Goal: Information Seeking & Learning: Understand process/instructions

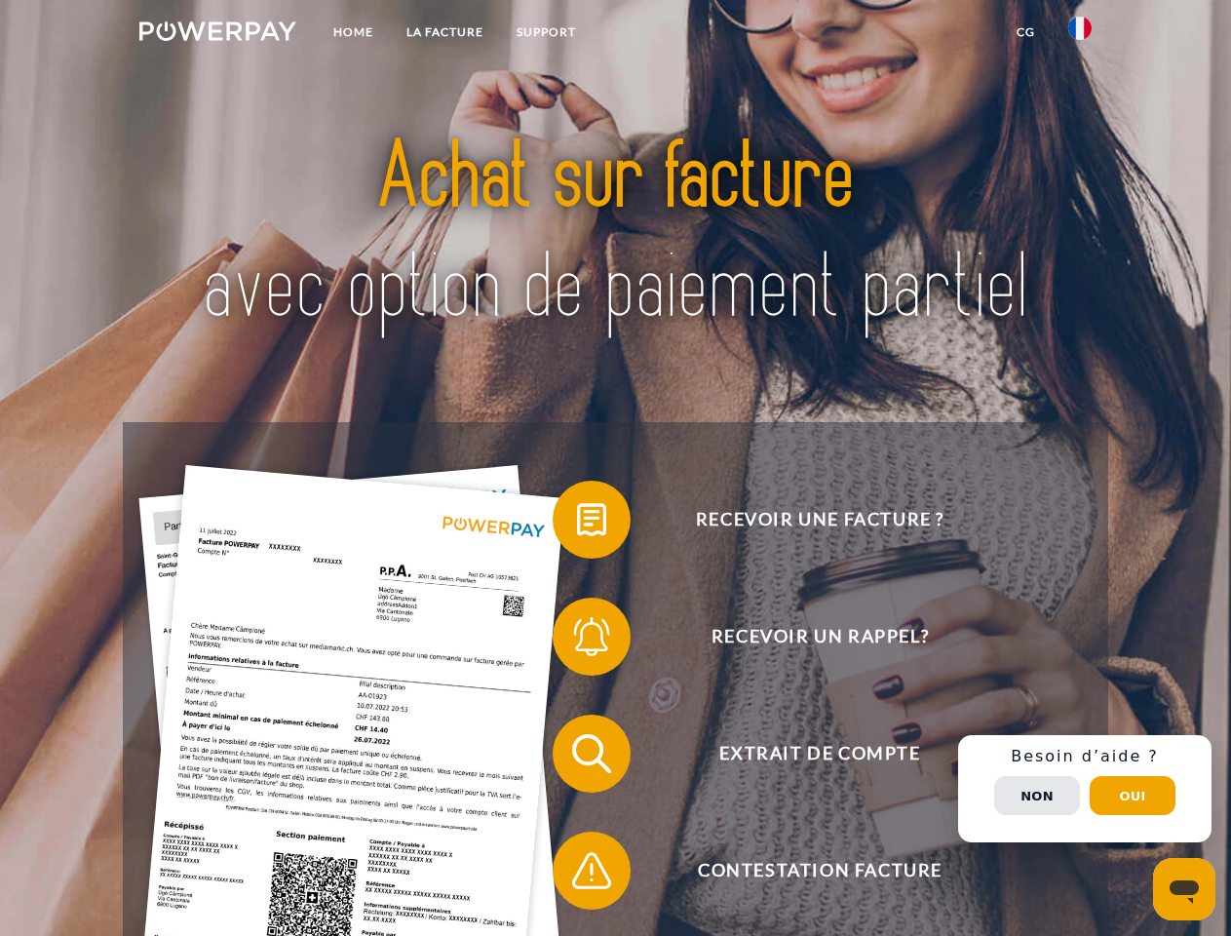
click at [217, 34] on img at bounding box center [217, 30] width 157 height 19
click at [1080, 34] on img at bounding box center [1079, 28] width 23 height 23
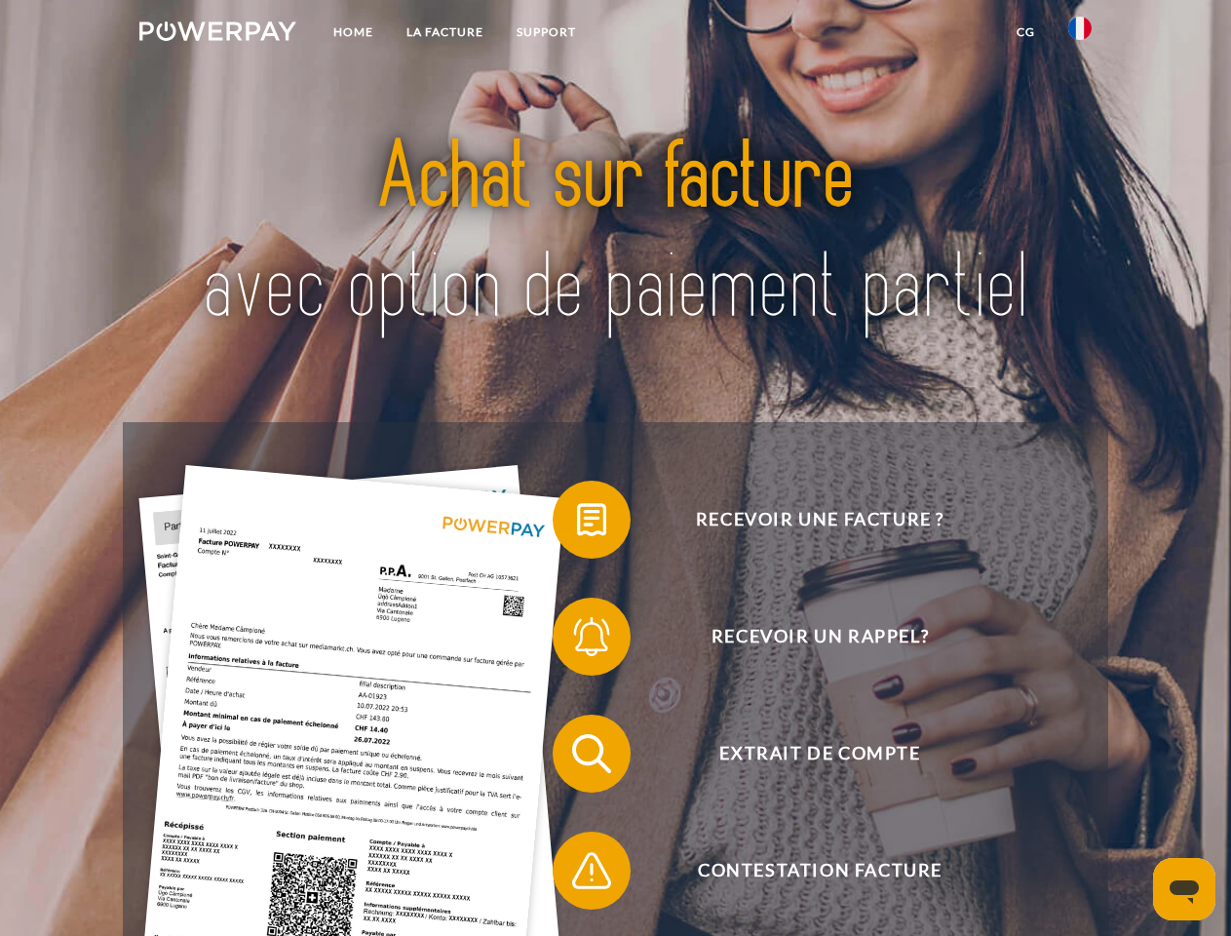
click at [1025, 32] on link "CG" at bounding box center [1026, 32] width 52 height 35
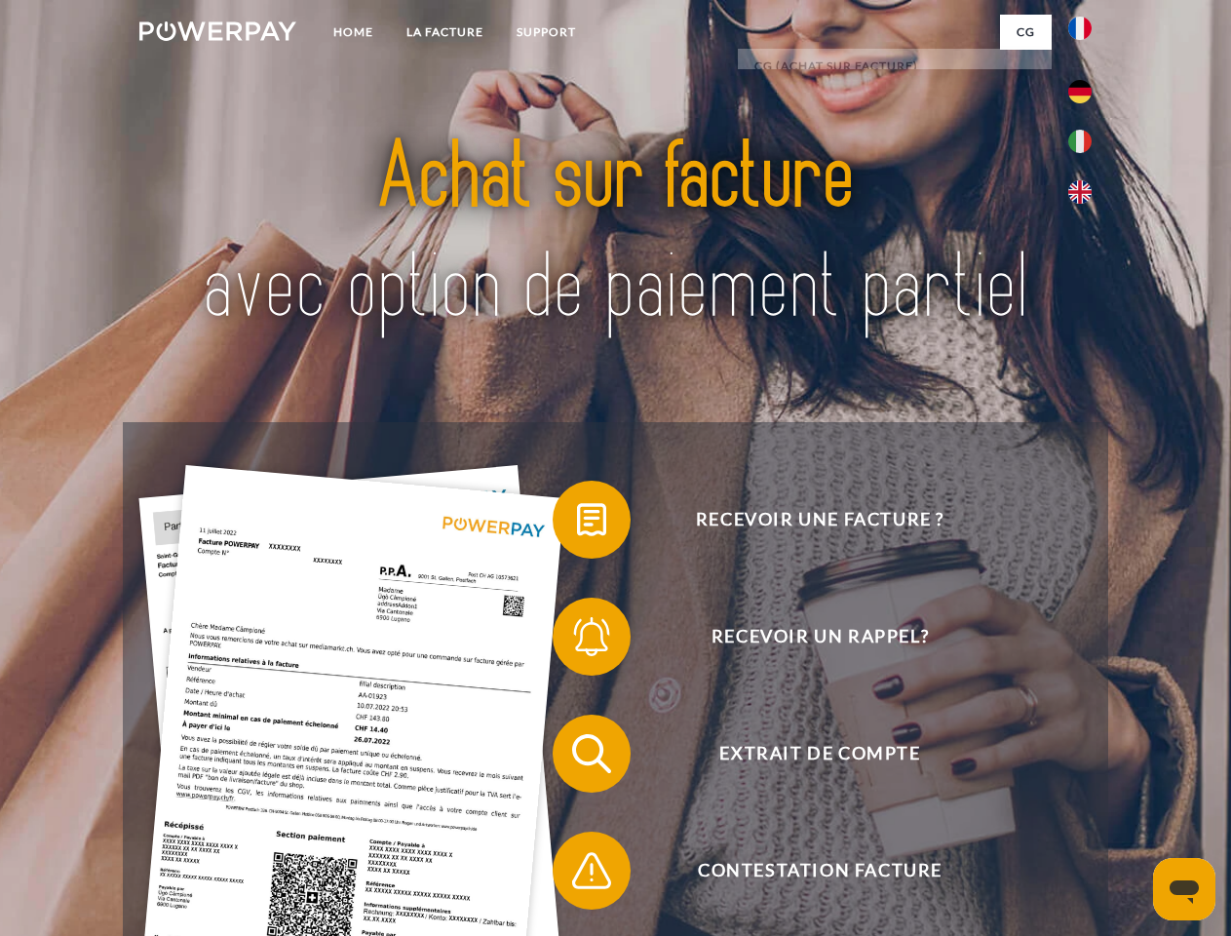
click at [577, 523] on span at bounding box center [562, 519] width 97 height 97
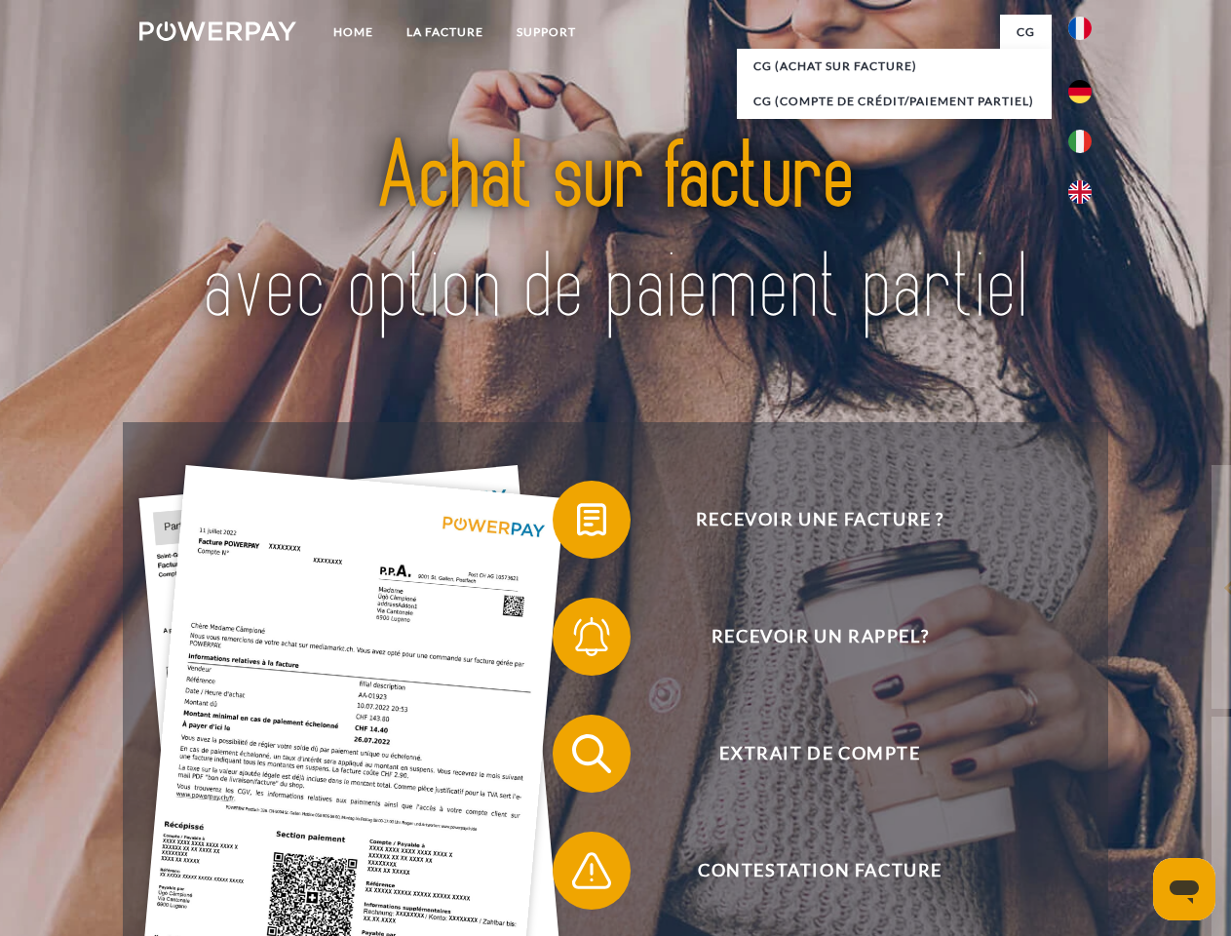
click at [577, 640] on span at bounding box center [562, 636] width 97 height 97
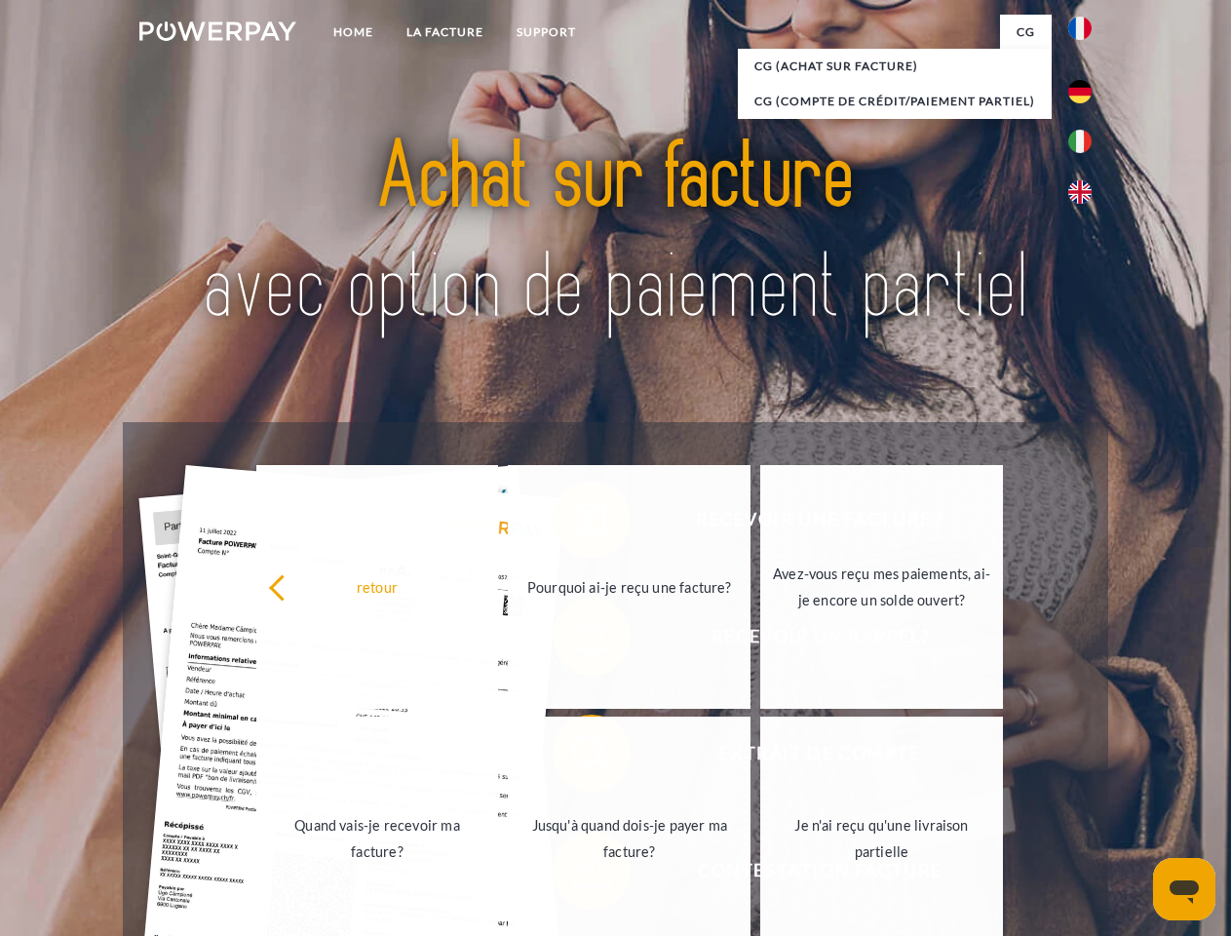
click at [577, 757] on link "Jusqu'à quand dois-je payer ma facture?" at bounding box center [629, 838] width 243 height 244
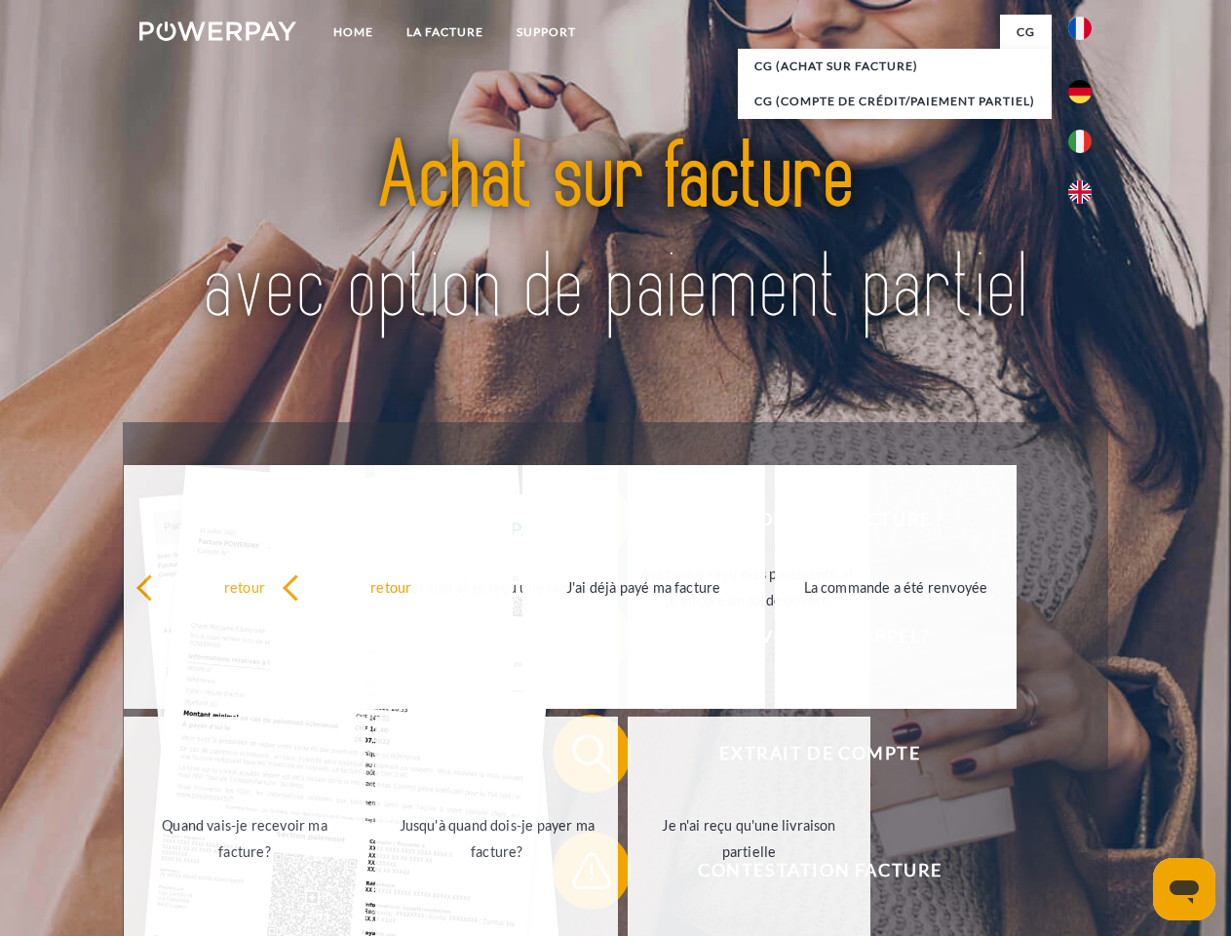
click at [577, 874] on span at bounding box center [562, 870] width 97 height 97
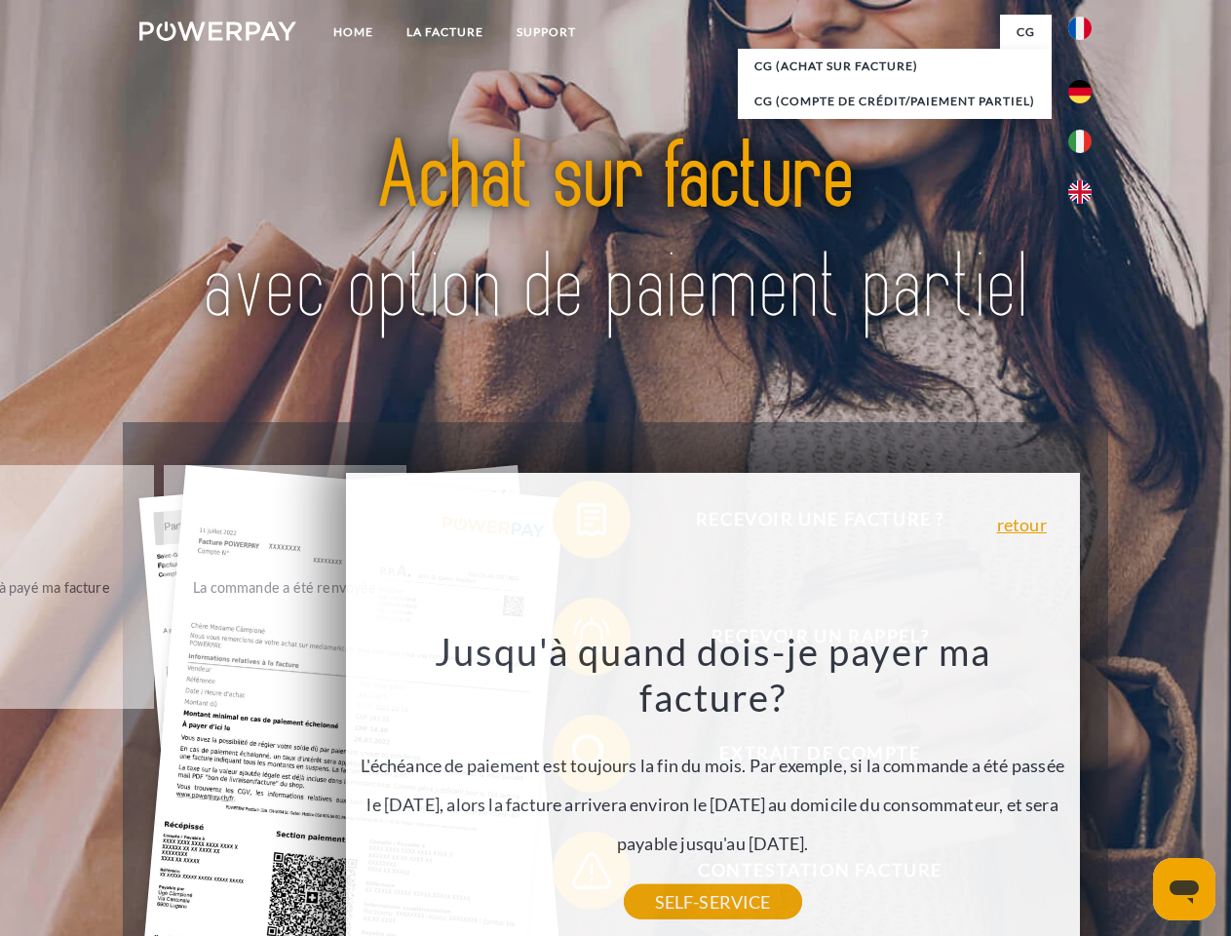
click at [1085, 789] on div "Recevoir une facture ? Recevoir un rappel? Extrait de compte retour" at bounding box center [615, 812] width 985 height 780
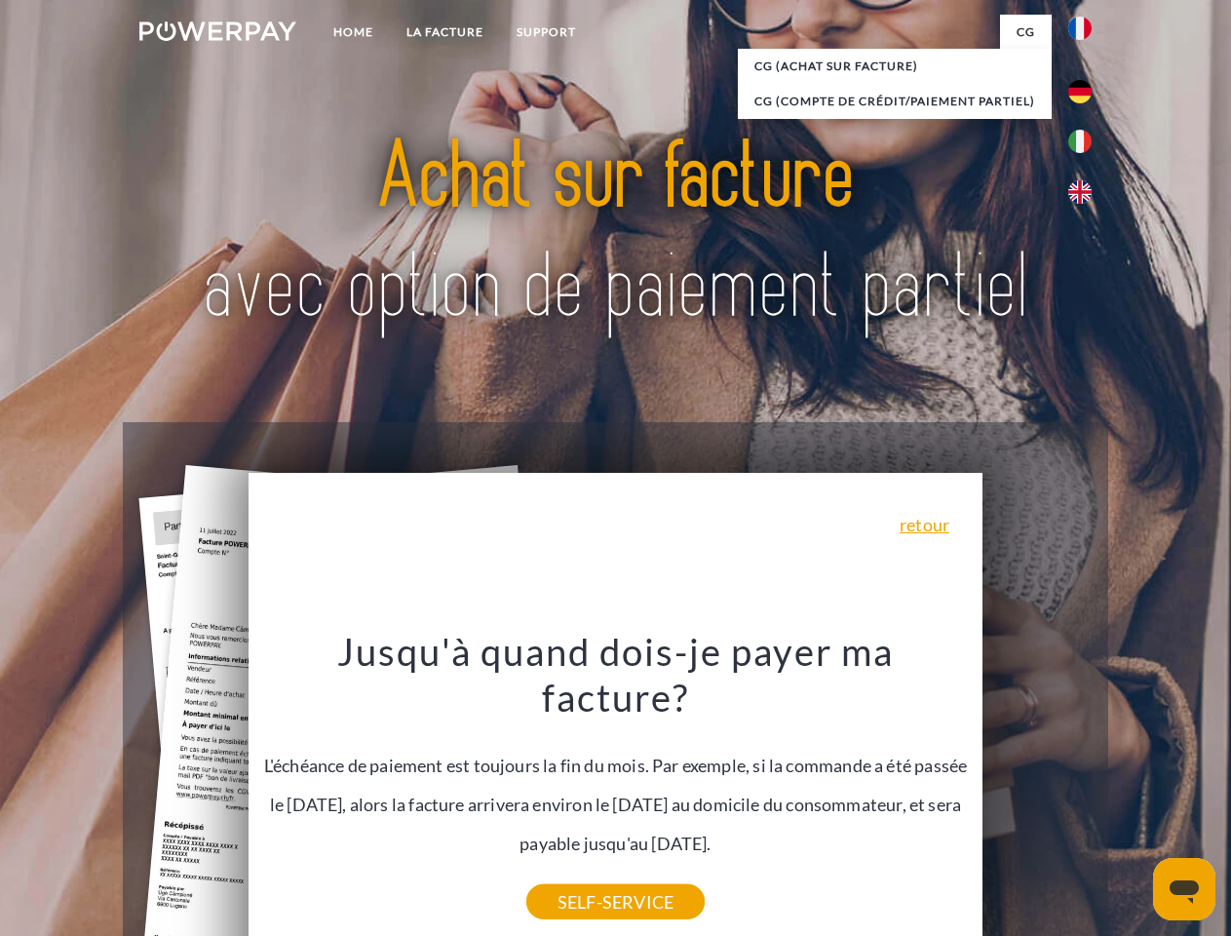
click at [1037, 792] on span "Extrait de compte" at bounding box center [820, 754] width 478 height 78
click at [1133, 795] on header "Home LA FACTURE Support" at bounding box center [615, 673] width 1231 height 1346
